Goal: Task Accomplishment & Management: Complete application form

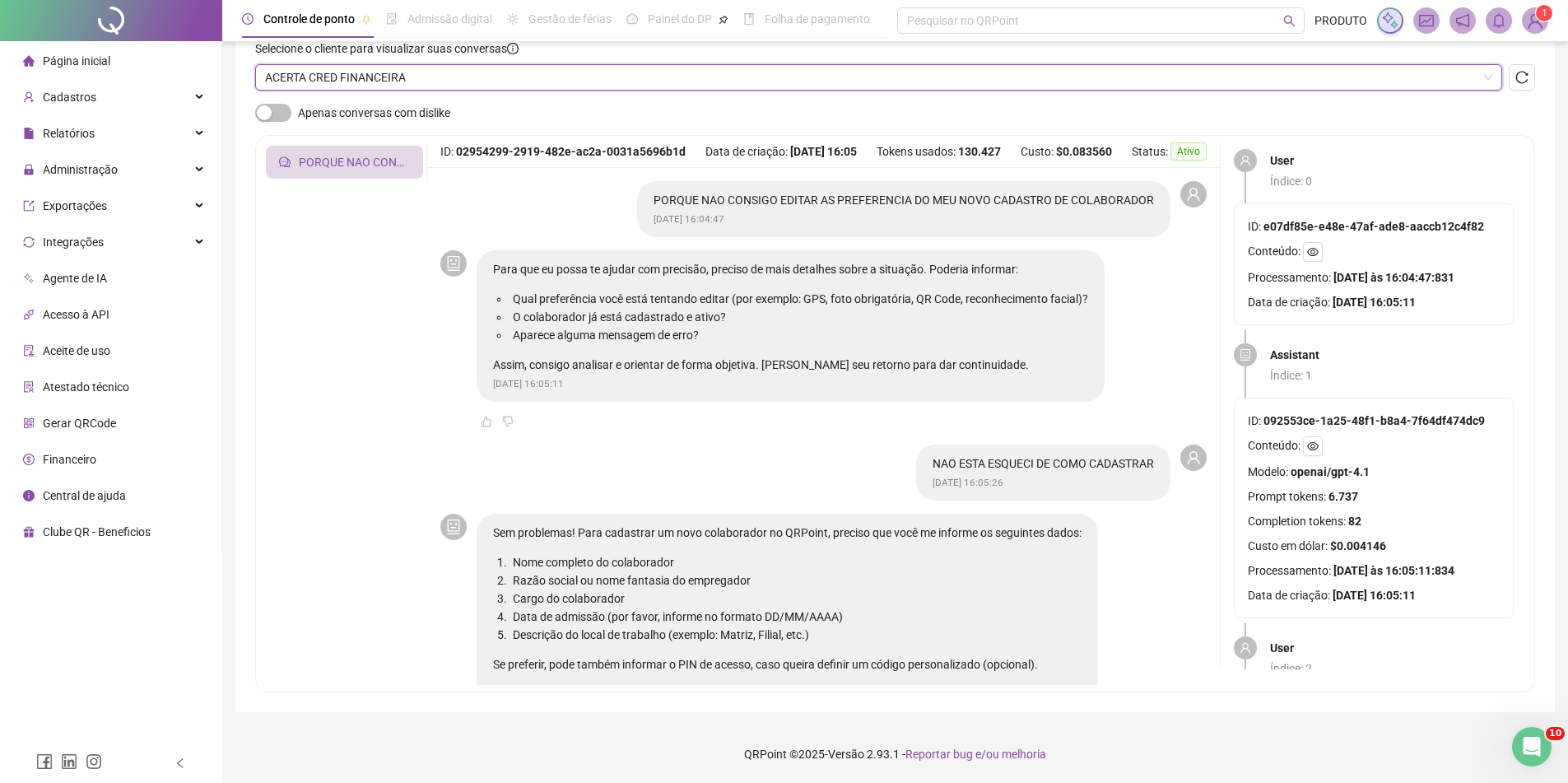
scroll to position [2091, 0]
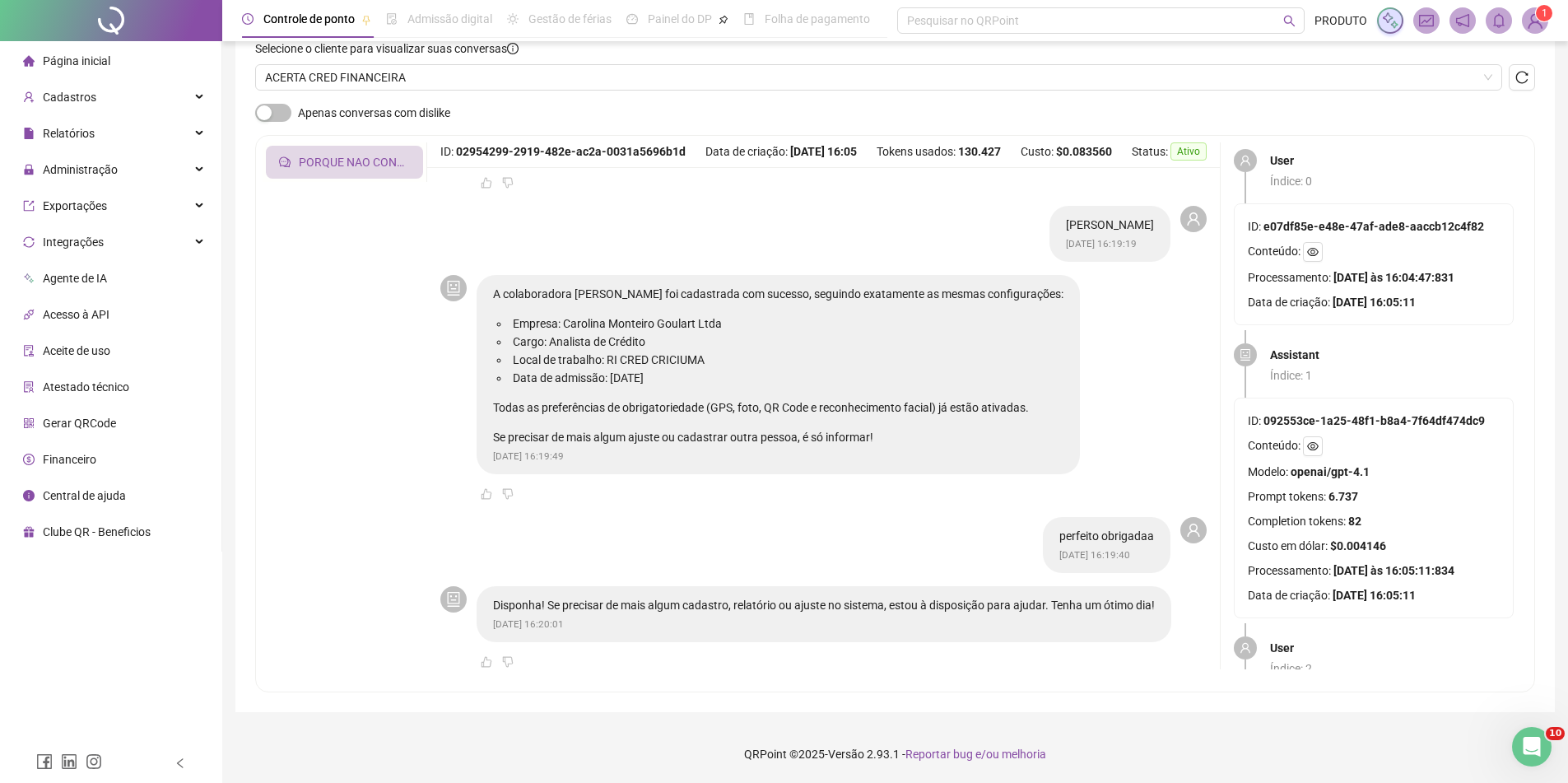
click at [1528, 20] on img at bounding box center [1535, 20] width 24 height 24
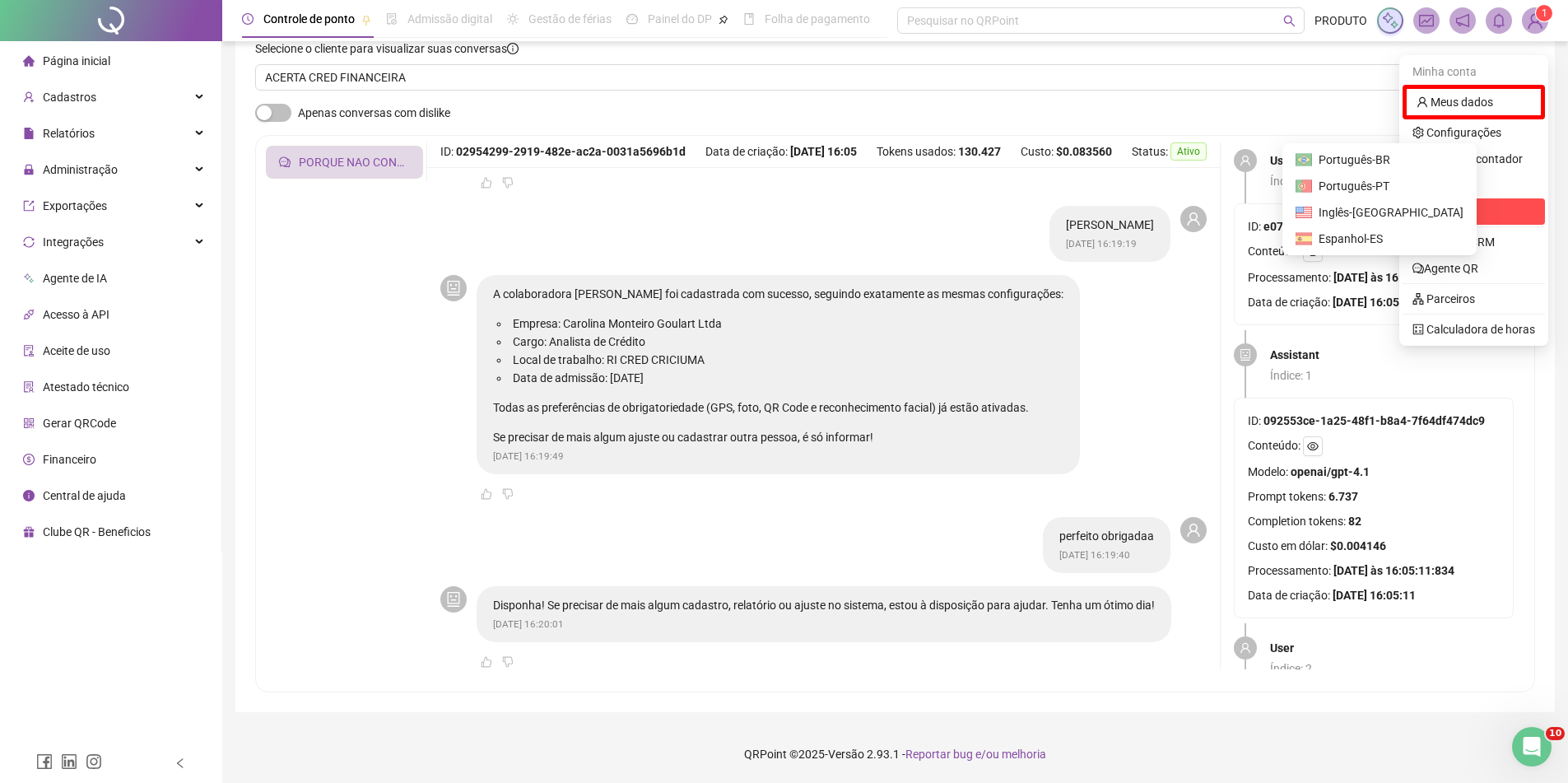
click at [1452, 202] on span "Sair" at bounding box center [1473, 211] width 122 height 18
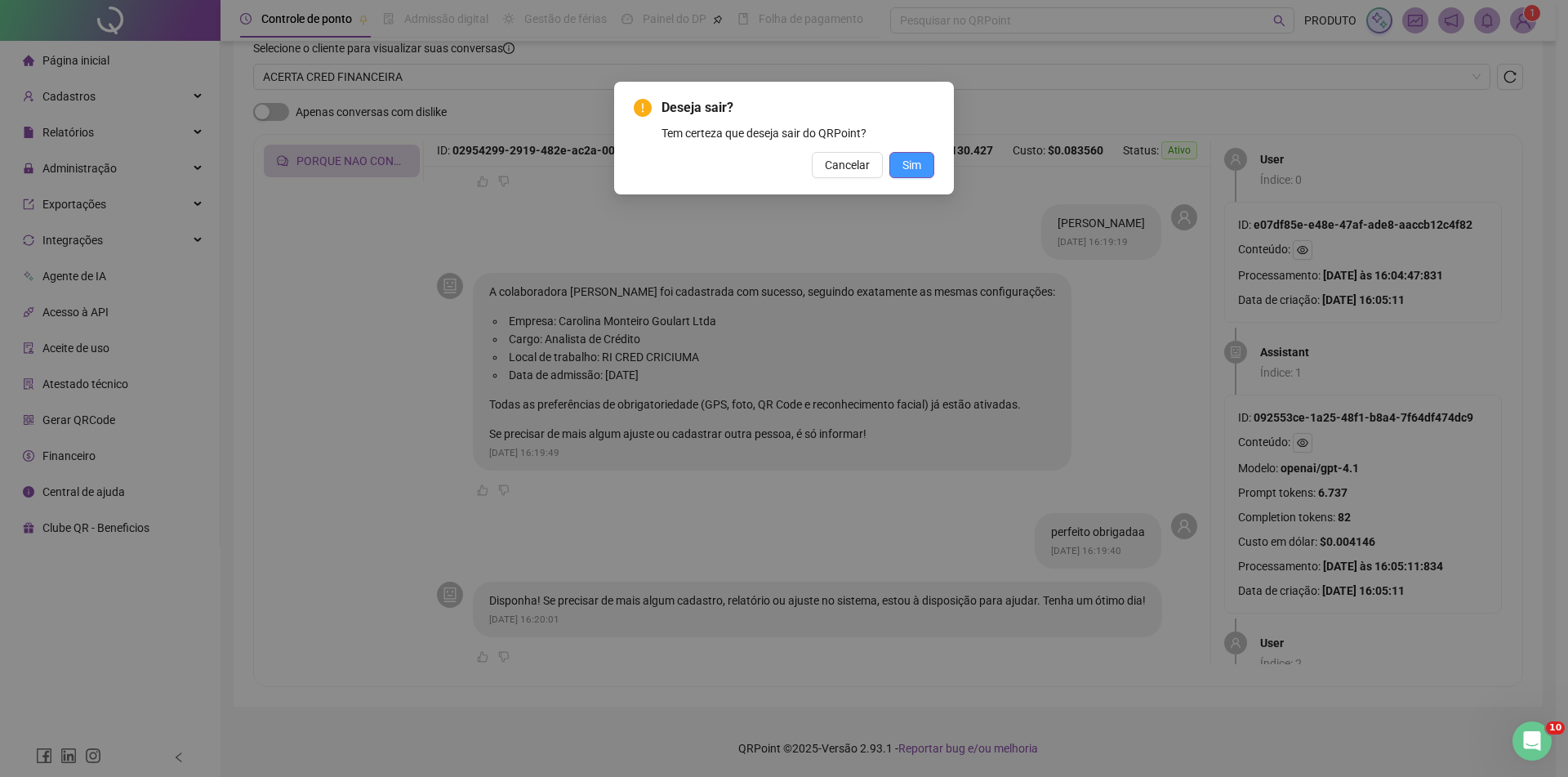
click at [928, 170] on button "Sim" at bounding box center [912, 165] width 45 height 26
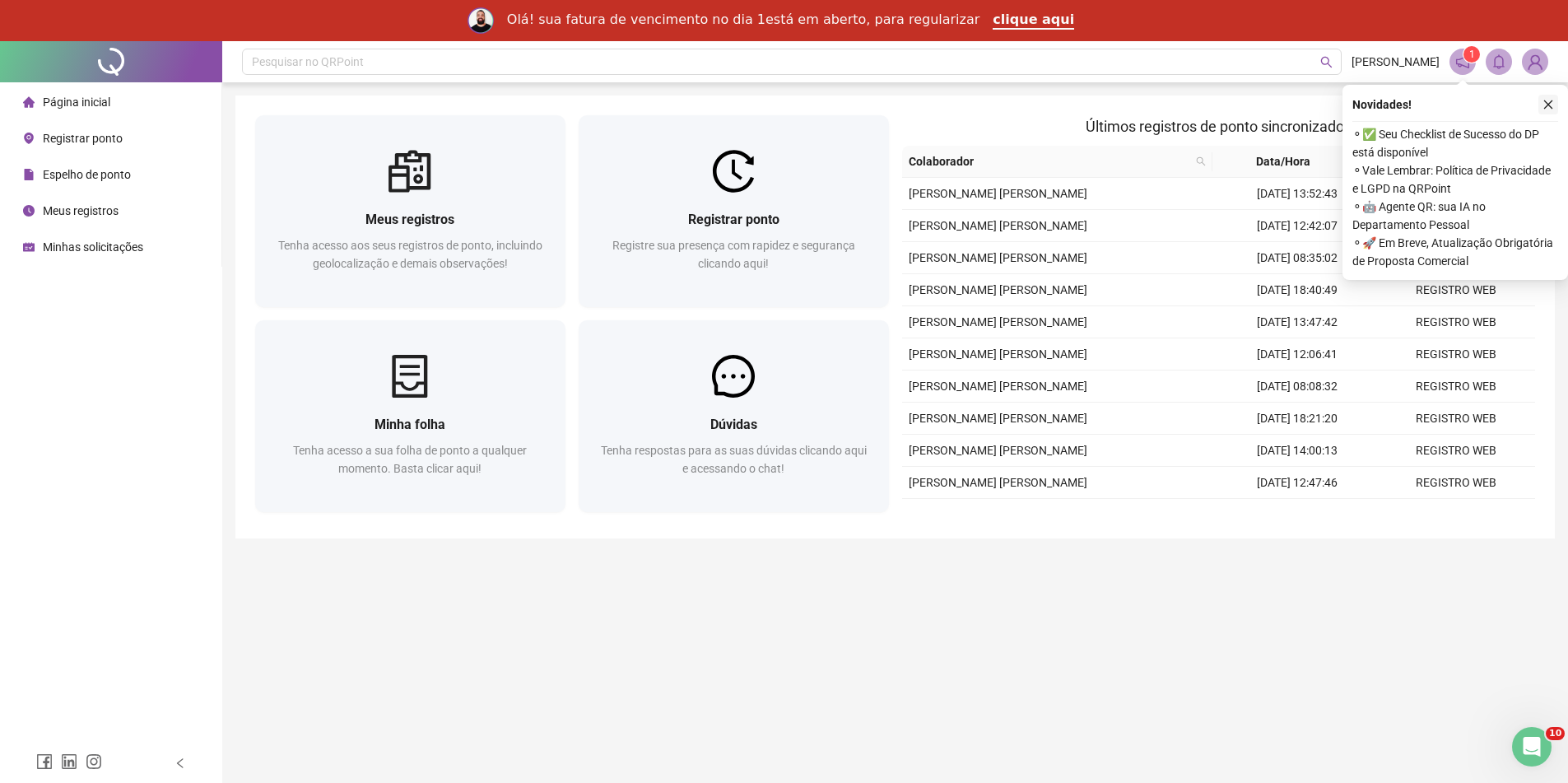
click at [1550, 109] on icon "close" at bounding box center [1547, 104] width 11 height 11
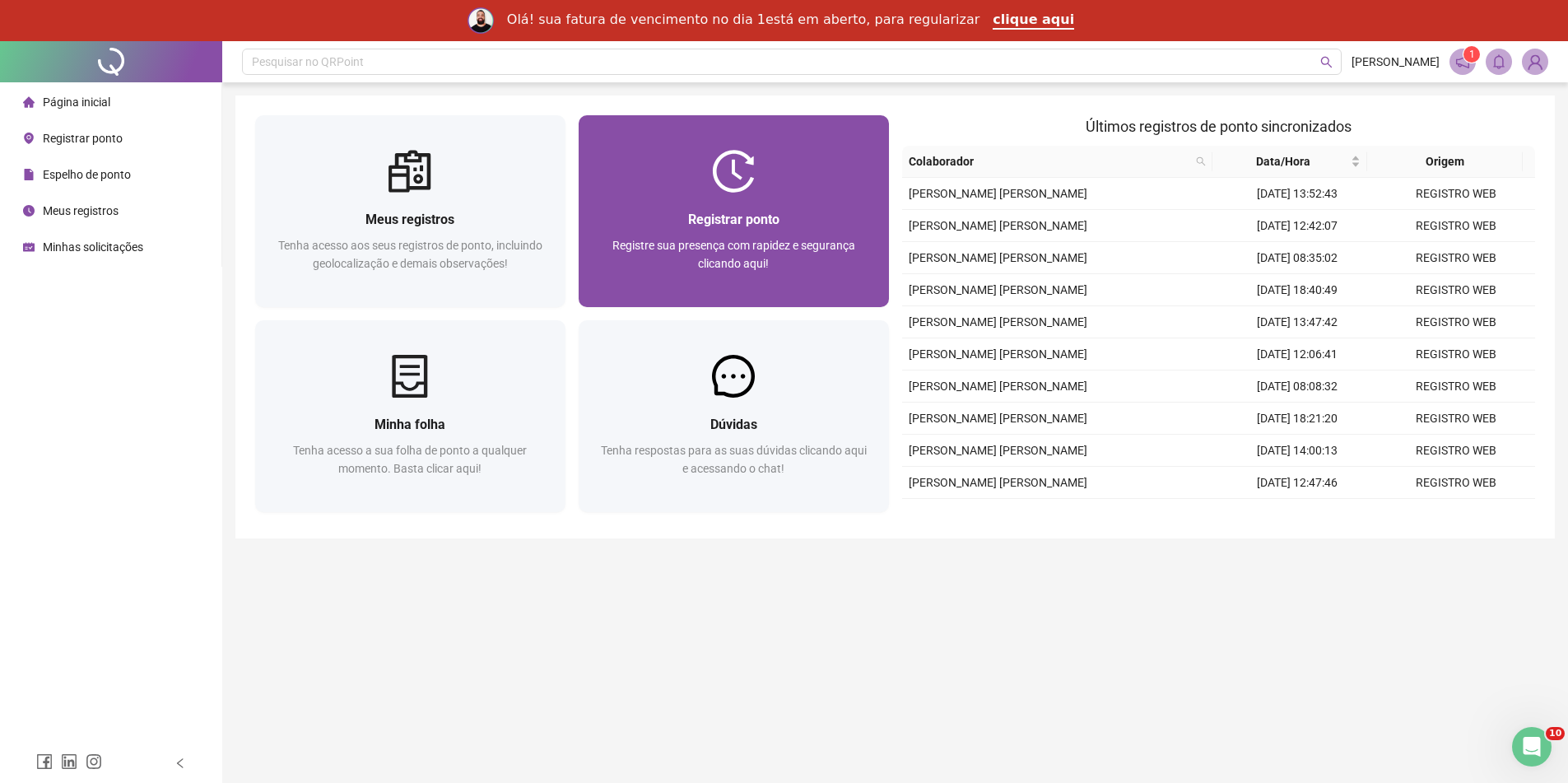
click at [677, 234] on div "Registrar ponto Registre sua presença com rapidez e segurança clicando aqui!" at bounding box center [734, 250] width 271 height 82
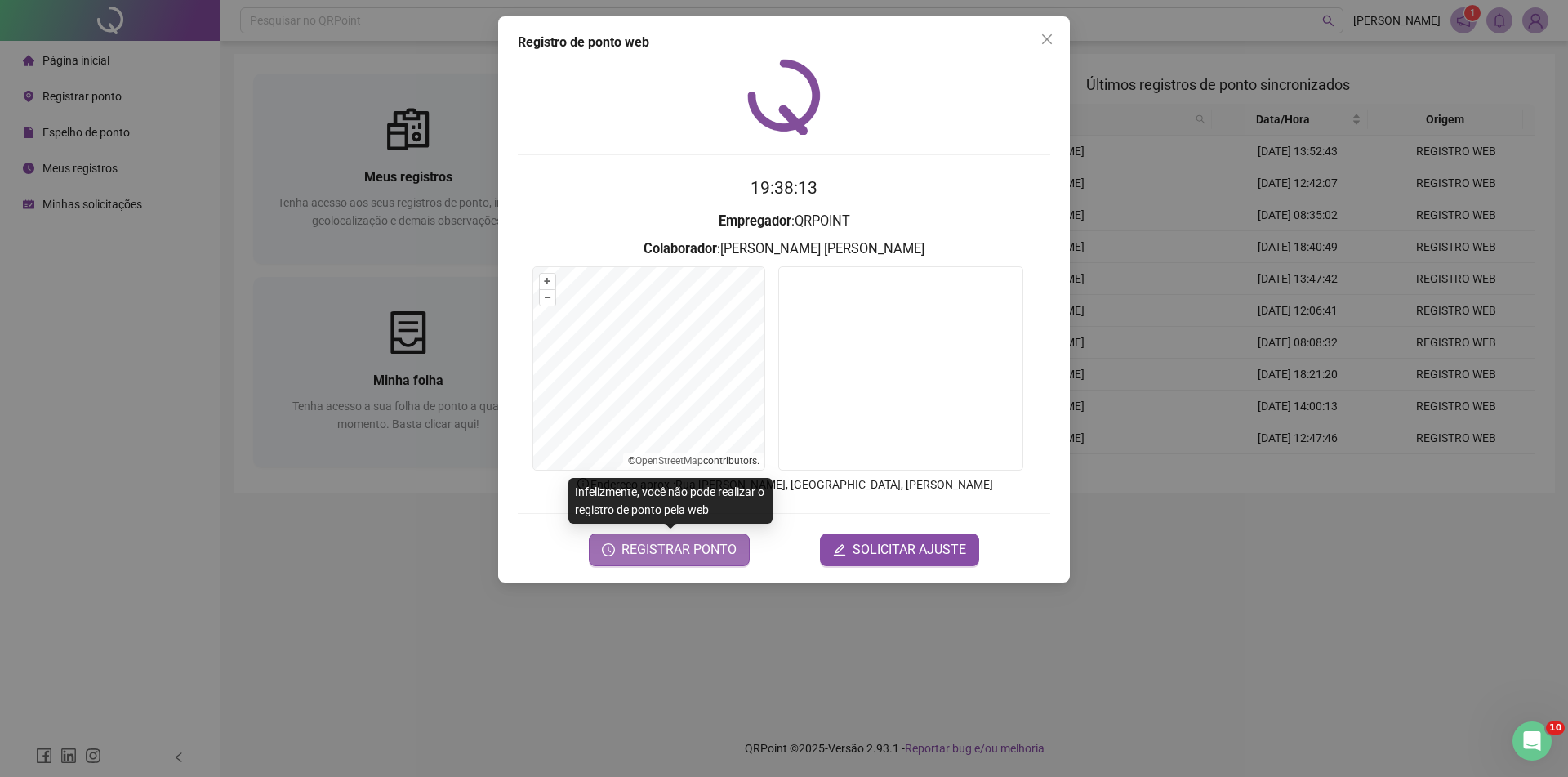
click at [691, 537] on button "REGISTRAR PONTO" at bounding box center [669, 550] width 161 height 33
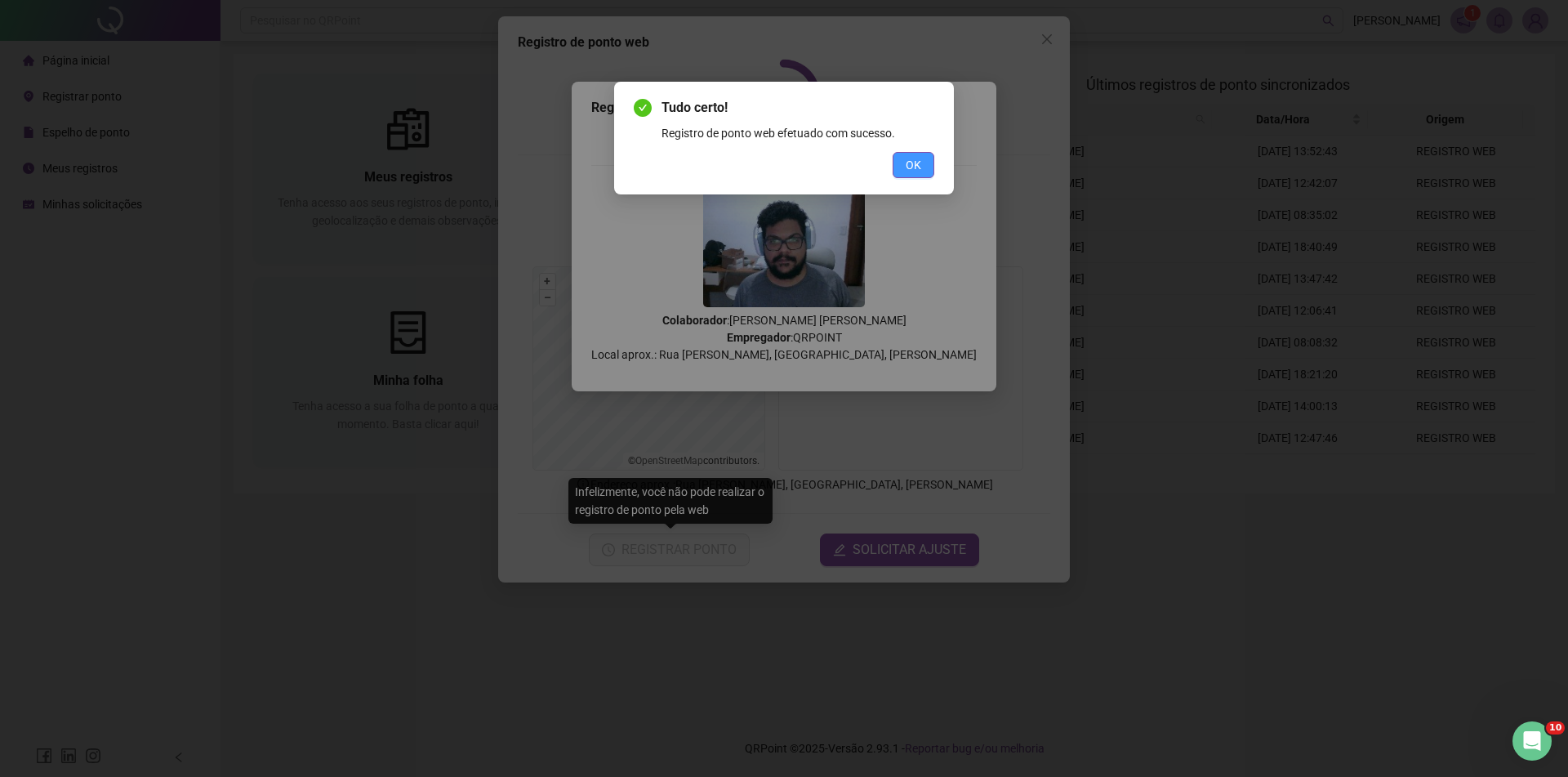
click at [912, 167] on span "OK" at bounding box center [914, 165] width 15 height 18
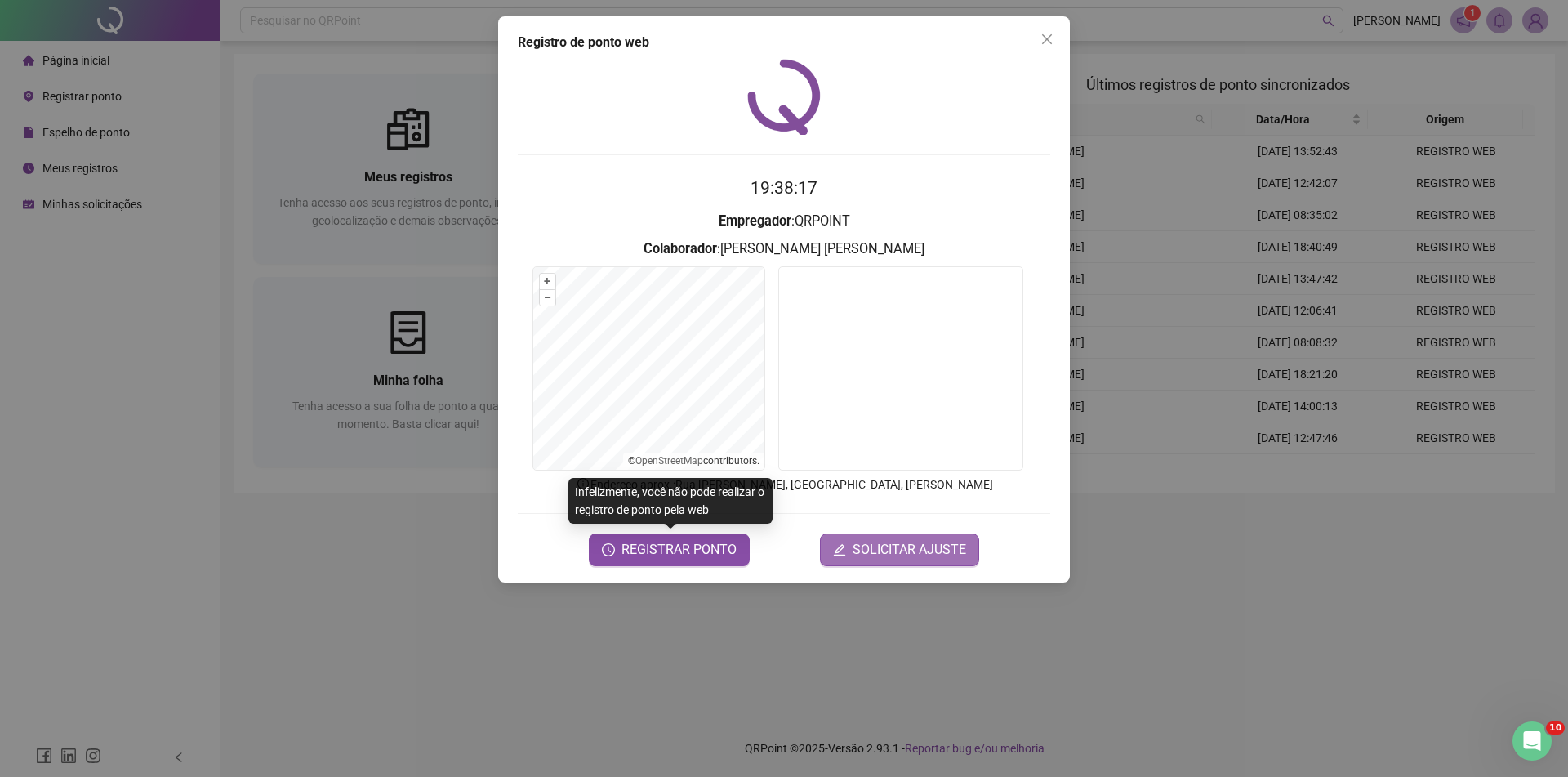
click at [936, 547] on span "SOLICITAR AJUSTE" at bounding box center [909, 550] width 114 height 20
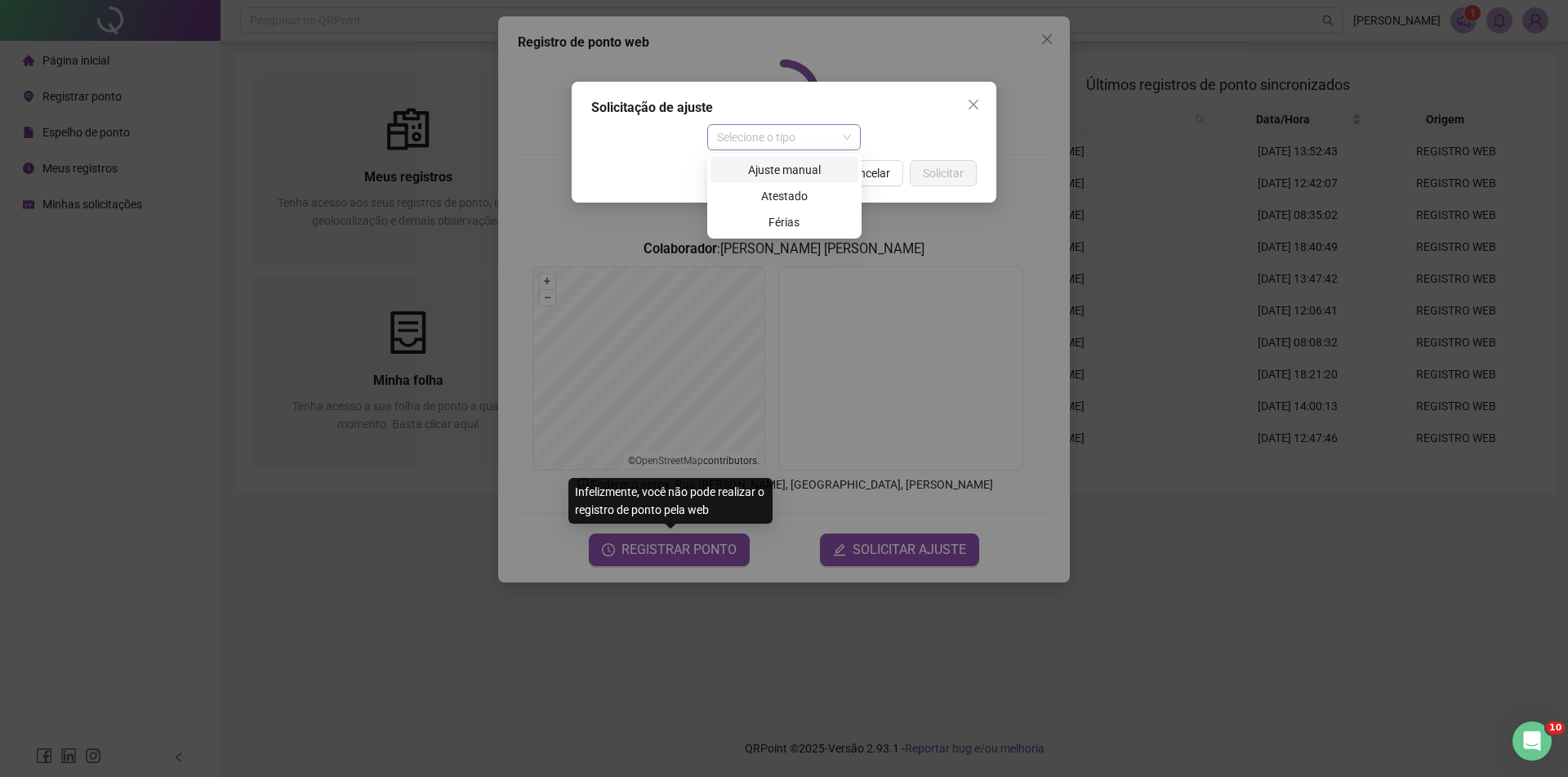
click at [825, 134] on span "Selecione o tipo" at bounding box center [784, 137] width 134 height 24
click at [807, 171] on div "Ajuste manual" at bounding box center [784, 170] width 128 height 18
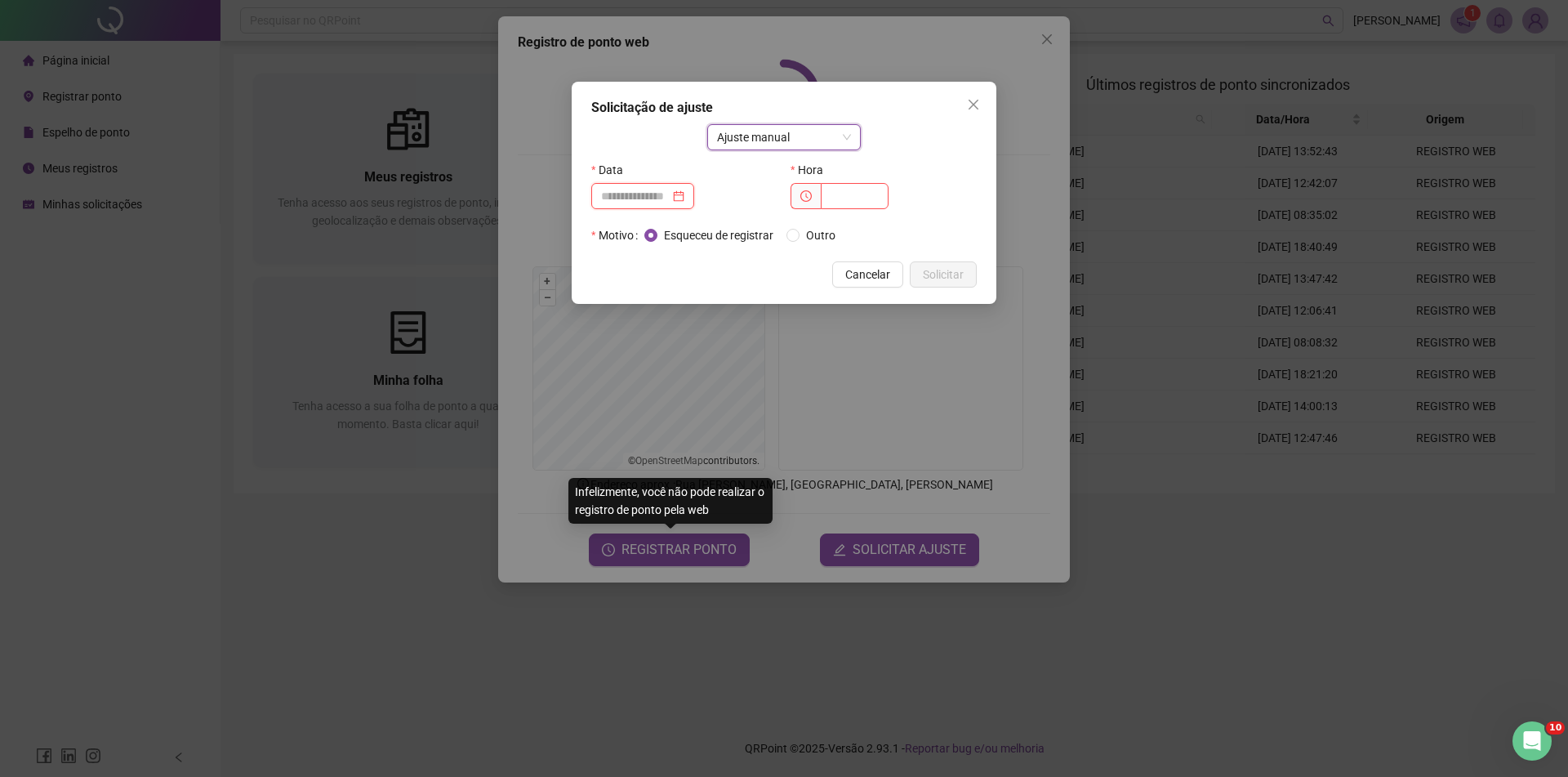
click at [645, 197] on input at bounding box center [635, 196] width 69 height 18
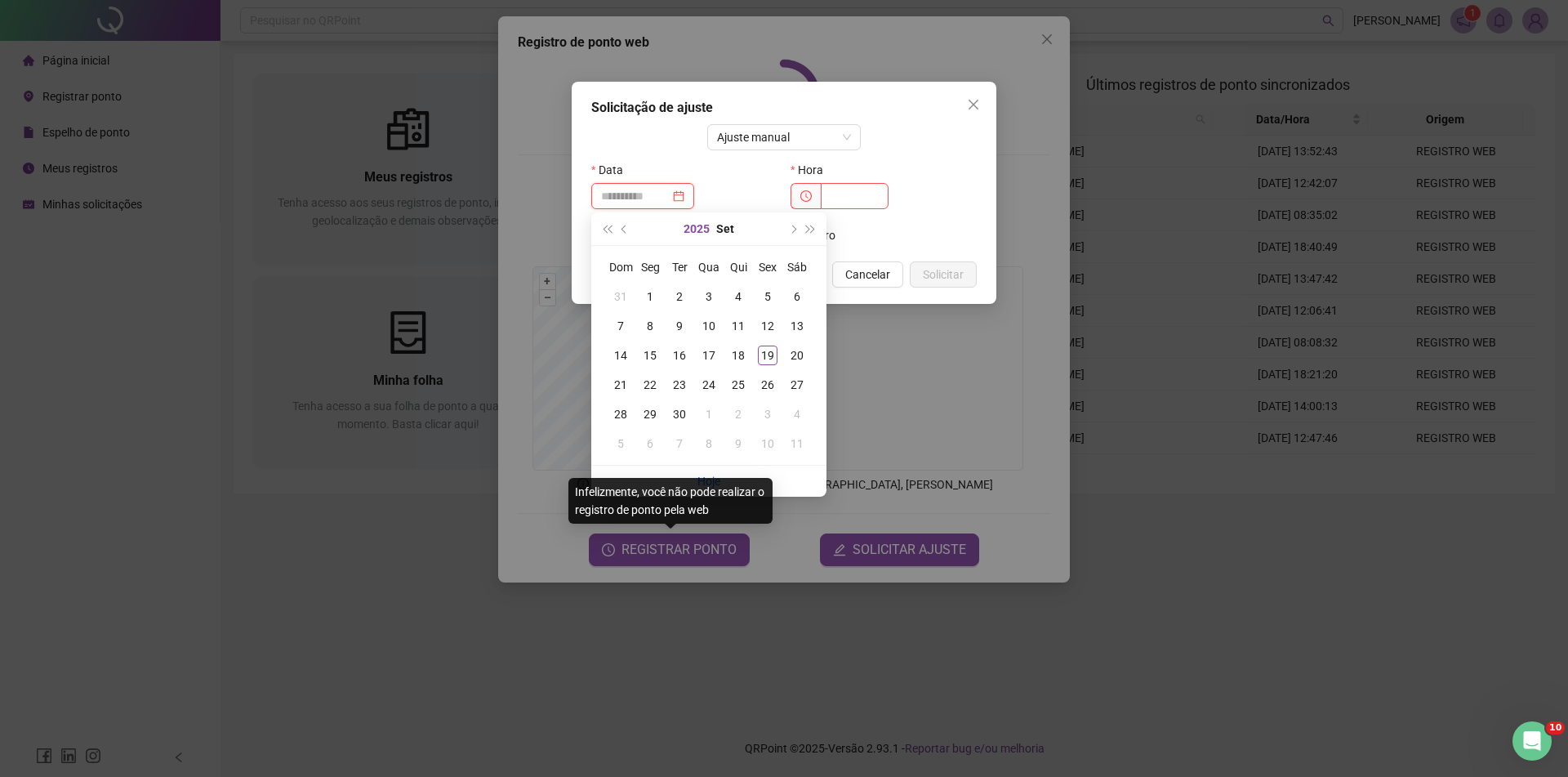
type input "**********"
click at [771, 353] on div "19" at bounding box center [767, 355] width 20 height 20
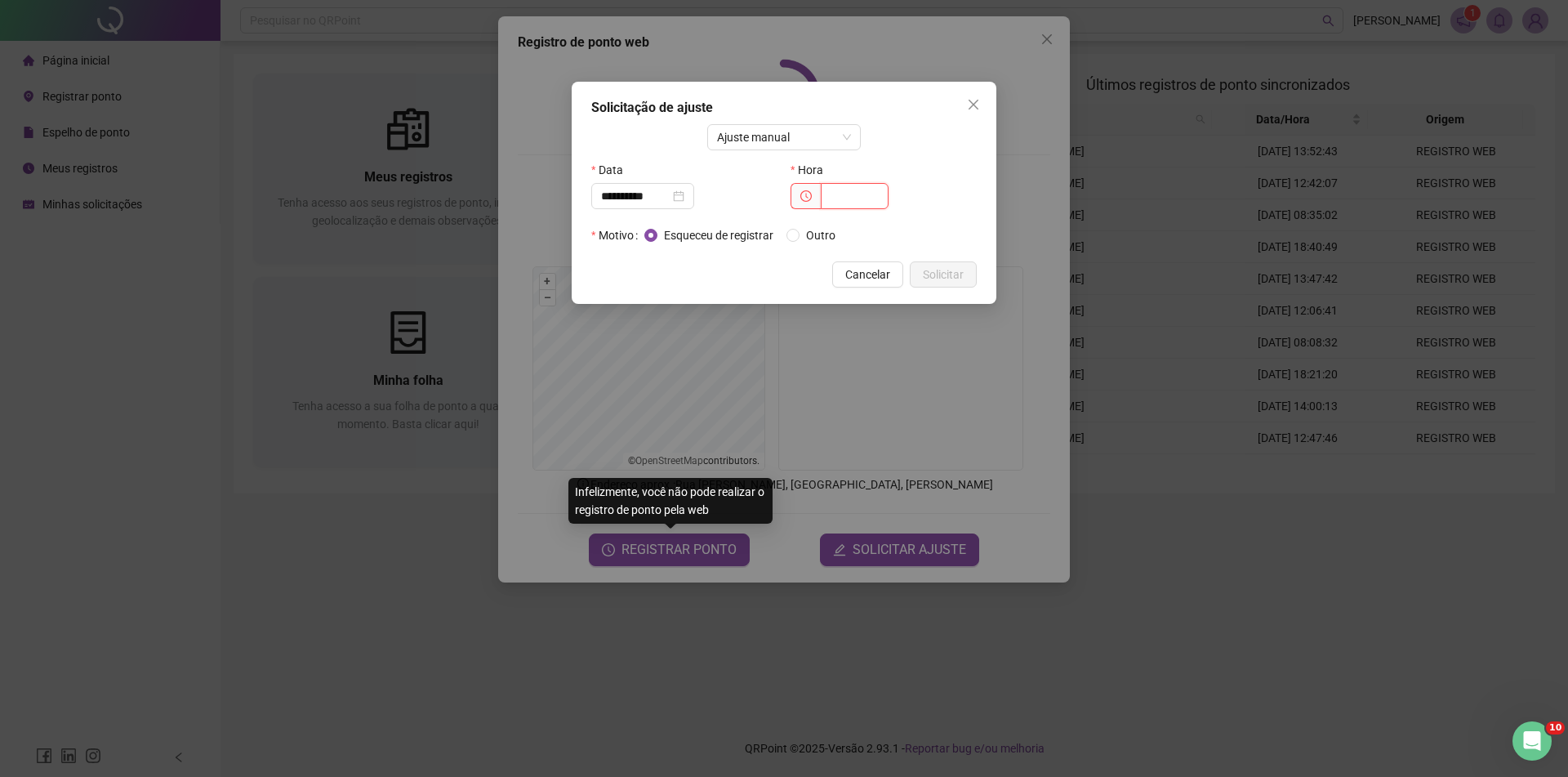
click at [864, 200] on input "text" at bounding box center [854, 196] width 68 height 26
type input "*****"
click at [945, 268] on span "Solicitar" at bounding box center [943, 274] width 40 height 18
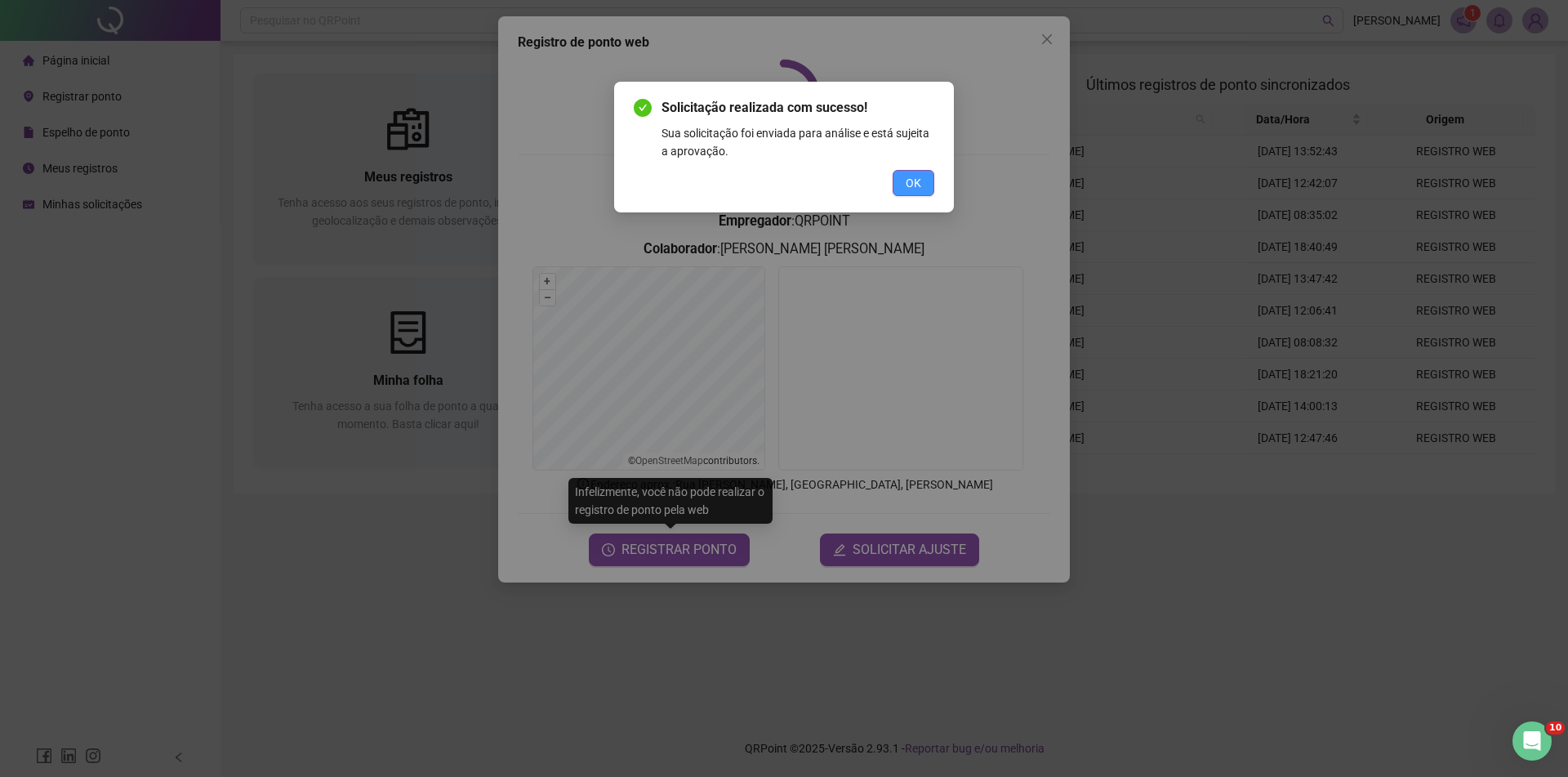
click at [925, 175] on button "OK" at bounding box center [914, 183] width 41 height 26
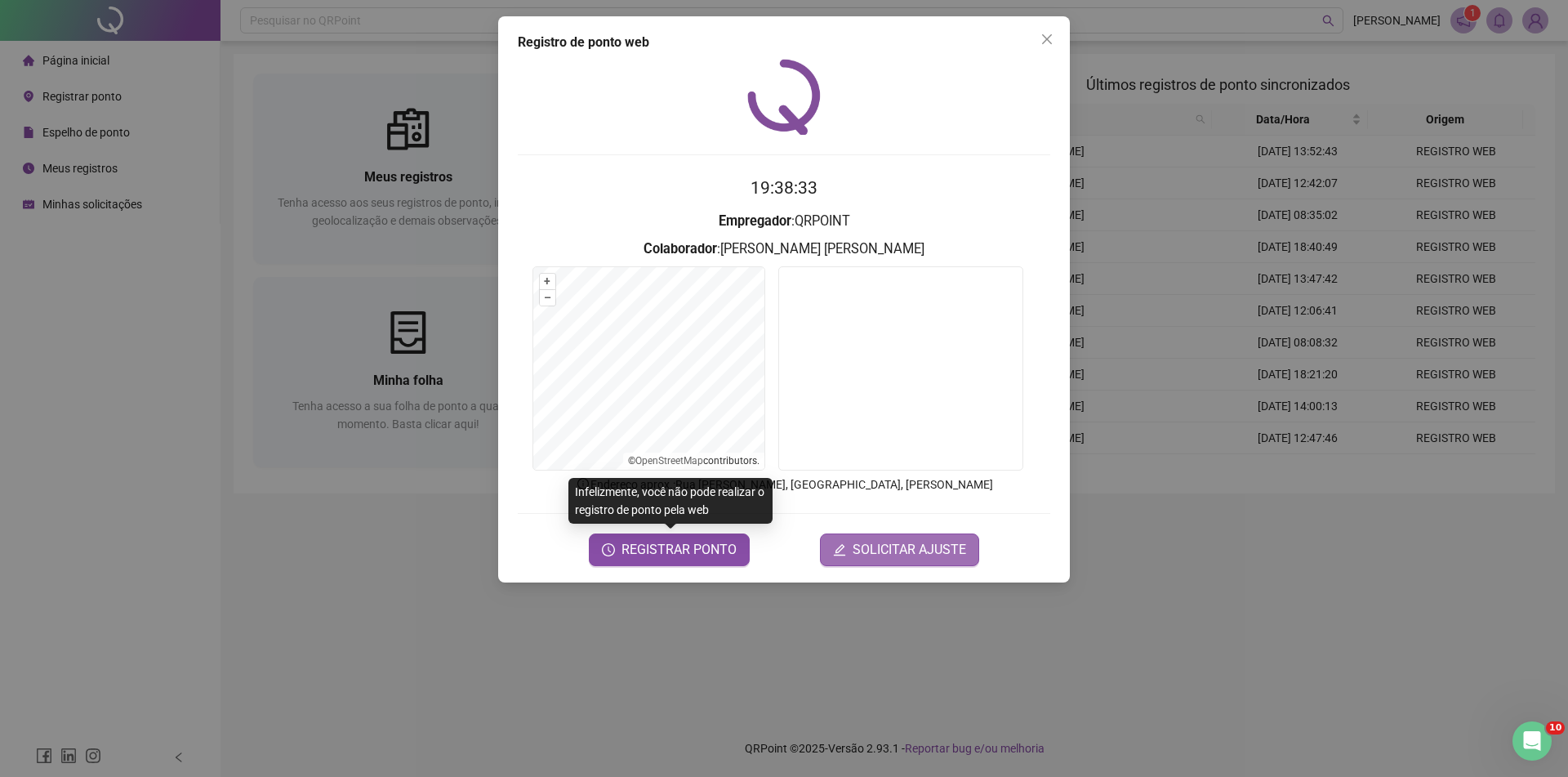
click at [870, 550] on span "SOLICITAR AJUSTE" at bounding box center [909, 550] width 114 height 20
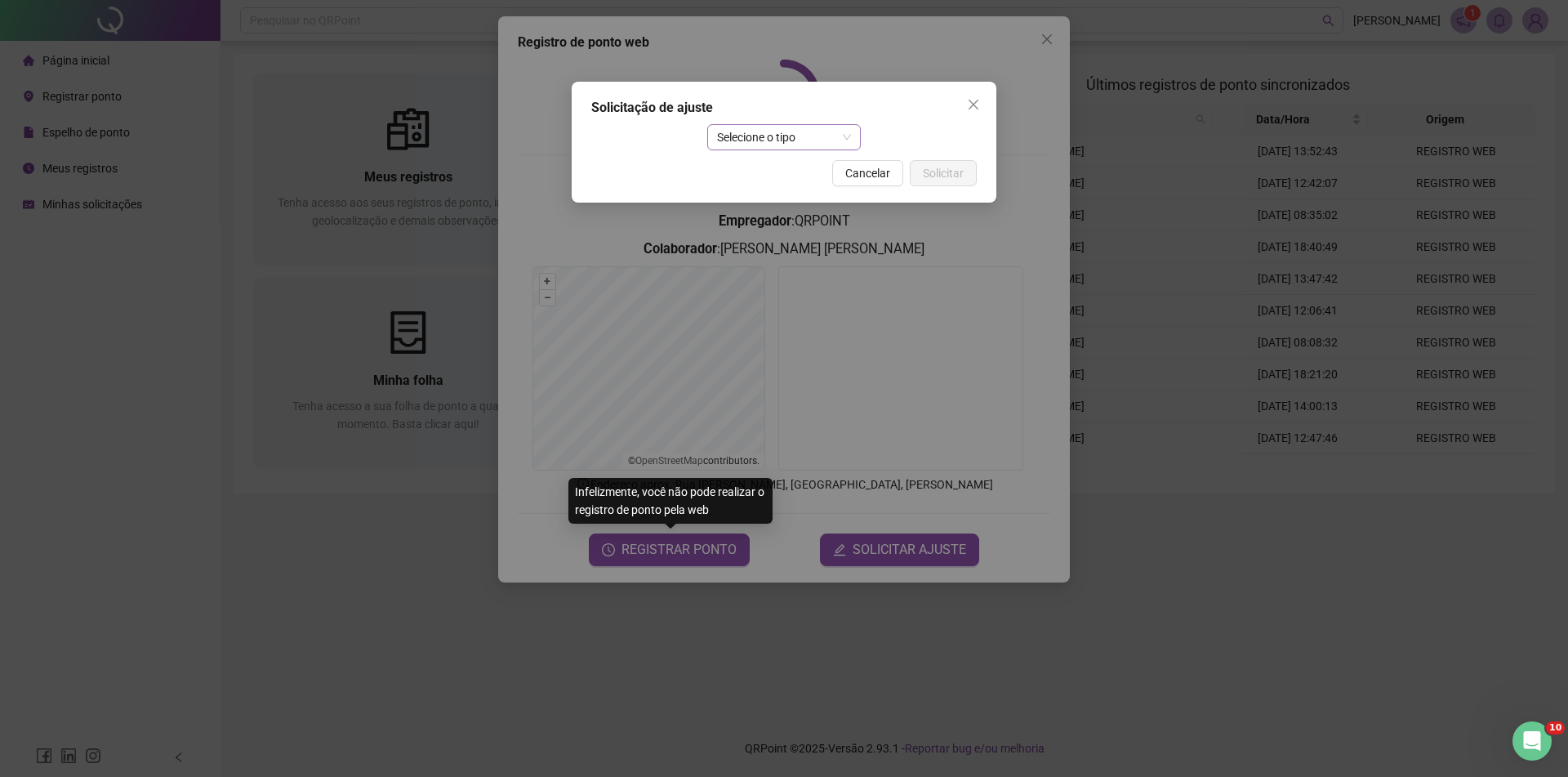
click at [836, 137] on span "Selecione o tipo" at bounding box center [784, 137] width 134 height 24
click at [819, 159] on div "Ajuste manual" at bounding box center [784, 170] width 148 height 26
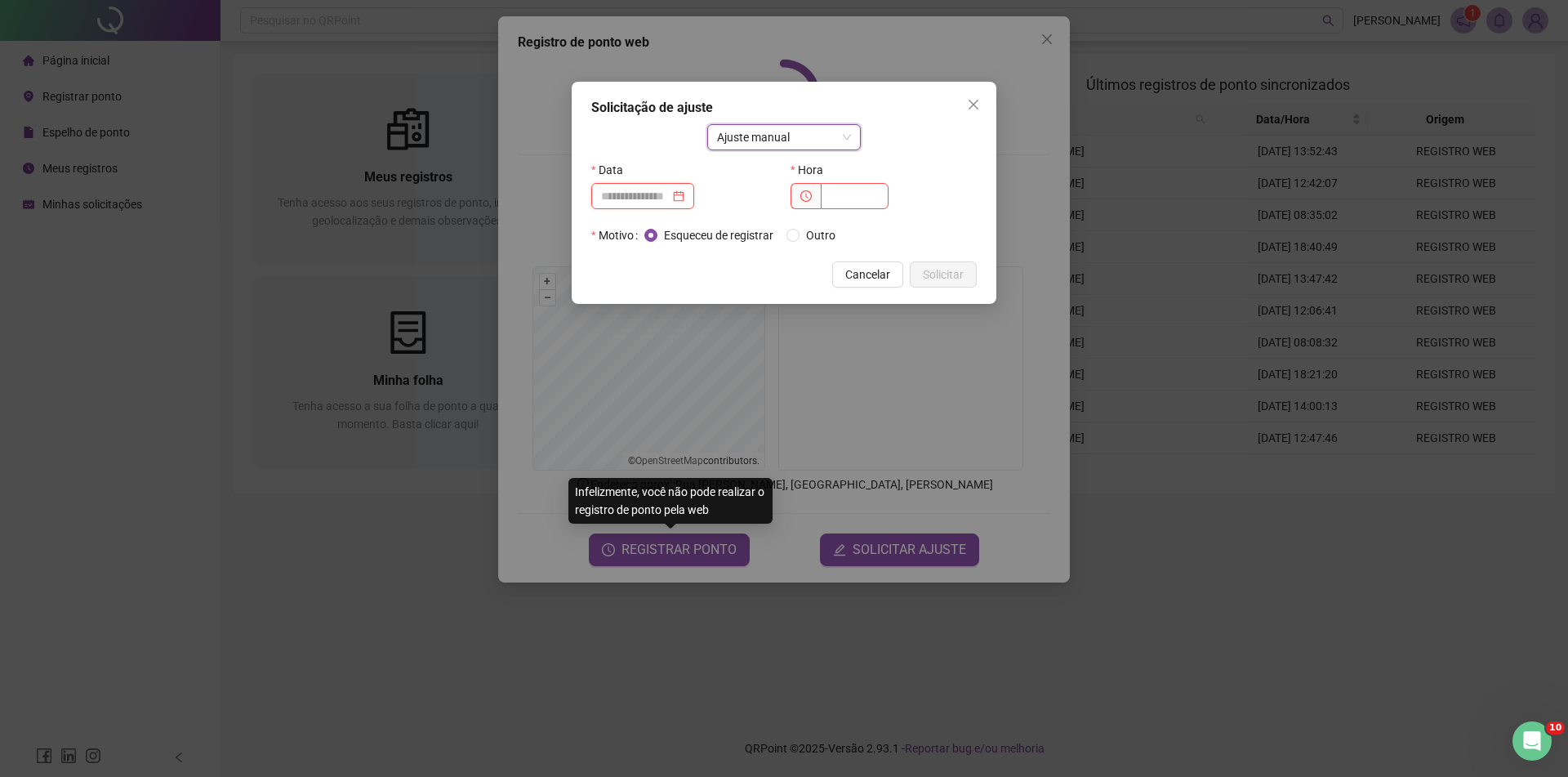
click at [610, 188] on input at bounding box center [635, 196] width 69 height 18
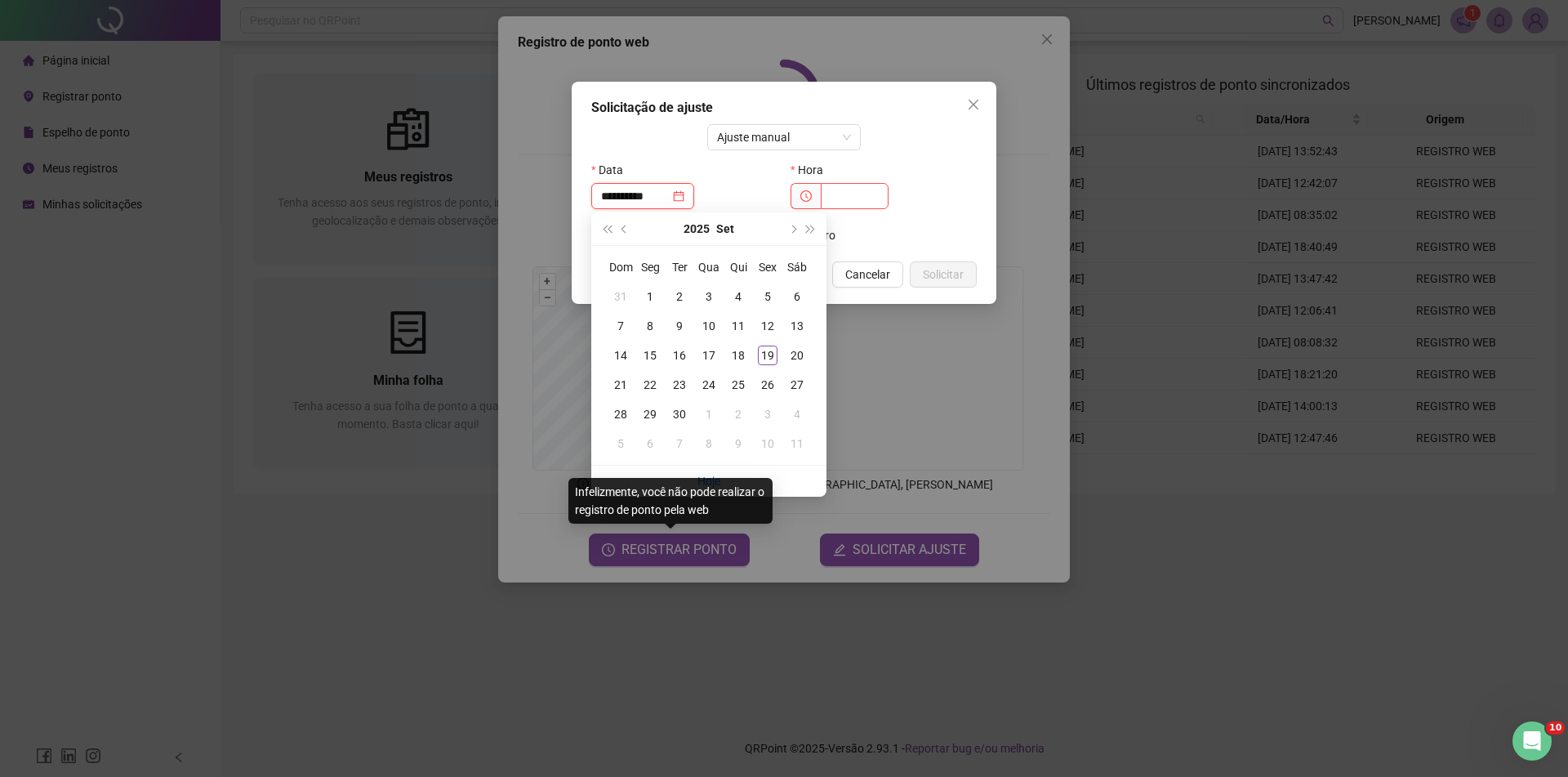
type input "**********"
click at [769, 352] on div "19" at bounding box center [767, 355] width 20 height 20
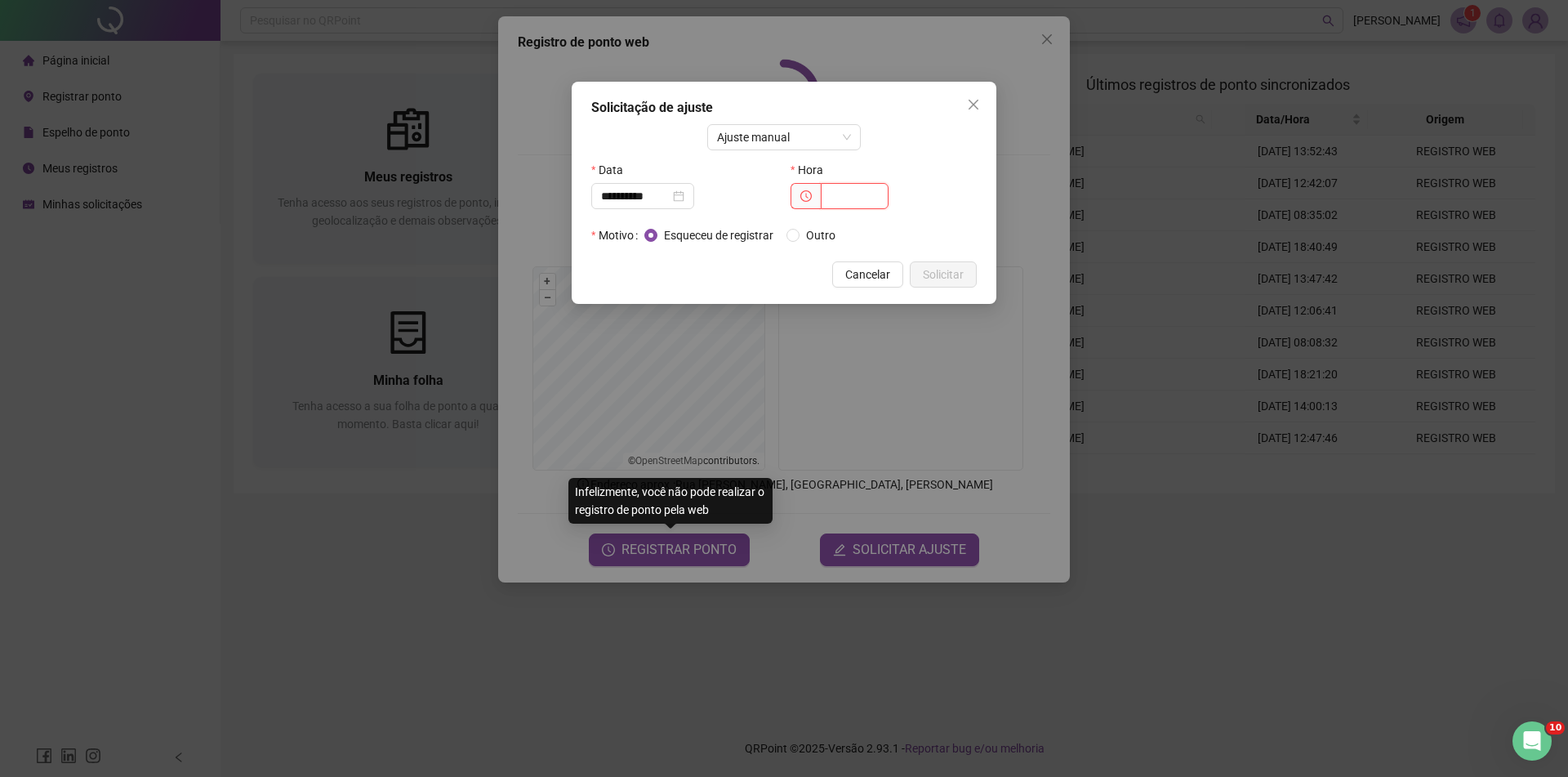
click at [851, 191] on input "text" at bounding box center [854, 196] width 68 height 26
click at [849, 199] on input "text" at bounding box center [854, 196] width 68 height 26
type input "*****"
click at [946, 274] on span "Solicitar" at bounding box center [943, 274] width 40 height 18
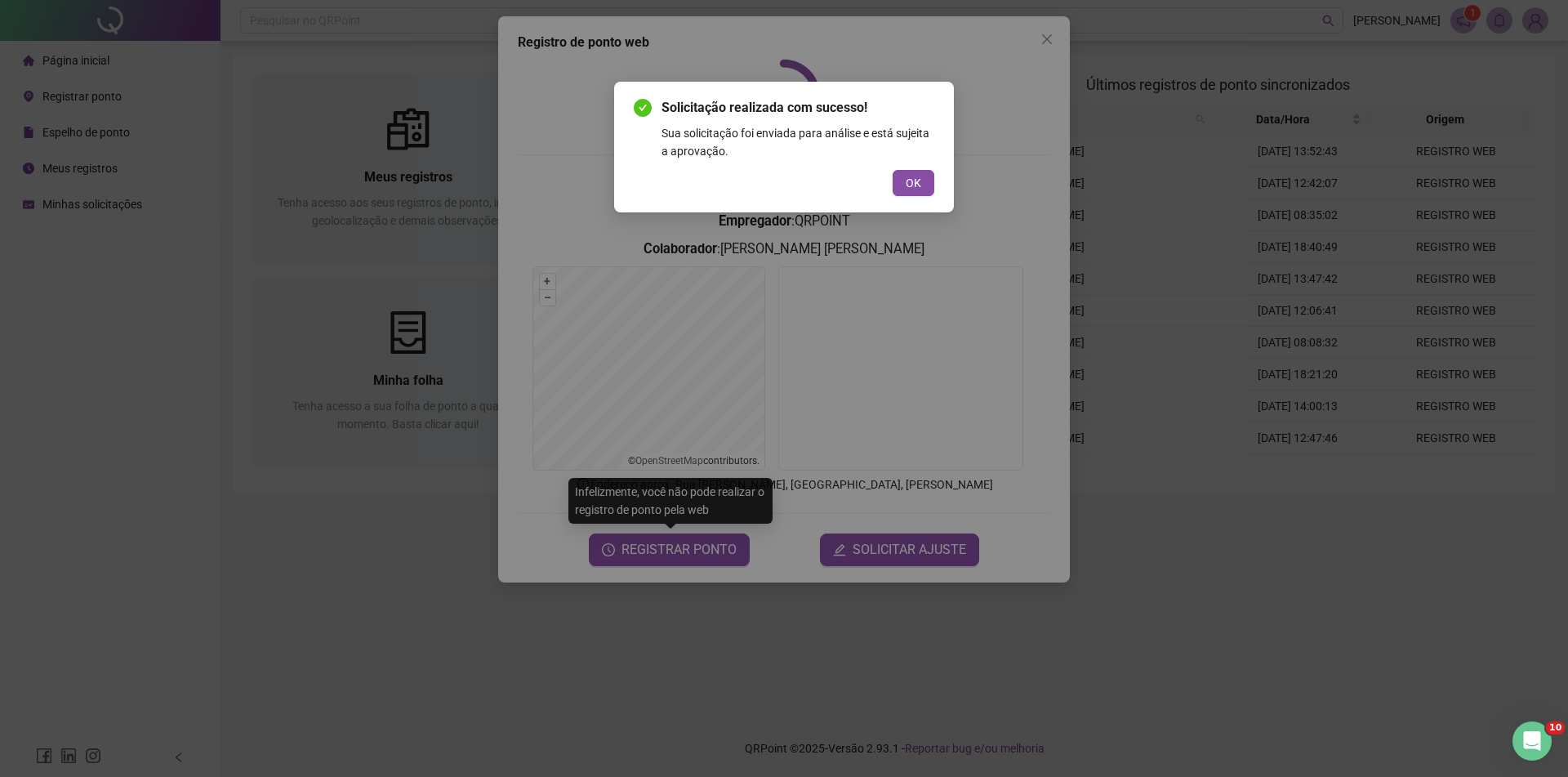
drag, startPoint x: 946, startPoint y: 274, endPoint x: 921, endPoint y: 181, distance: 96.3
click at [921, 181] on button "OK" at bounding box center [914, 183] width 41 height 26
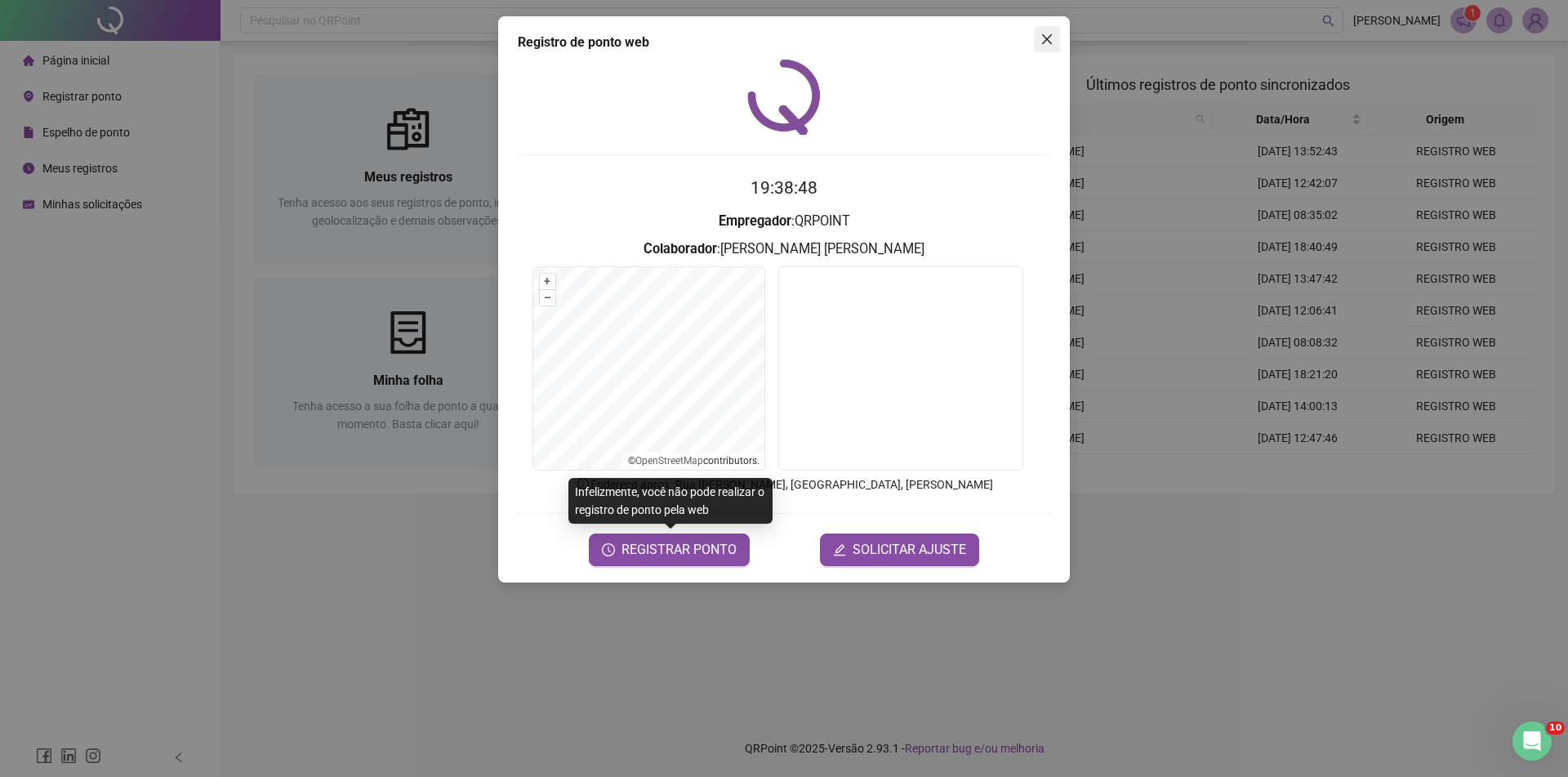
click at [1047, 42] on icon "close" at bounding box center [1046, 39] width 13 height 13
